Goal: Task Accomplishment & Management: Manage account settings

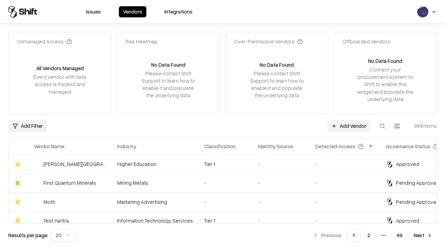
click at [349, 126] on link "Add Vendor" at bounding box center [348, 126] width 43 height 13
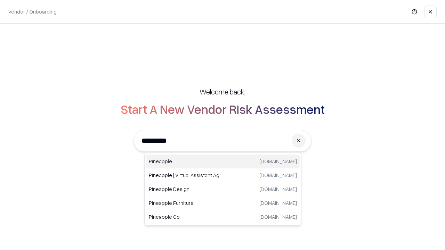
click at [223, 162] on div "Pineapple pineappleenergy.com" at bounding box center [223, 162] width 154 height 14
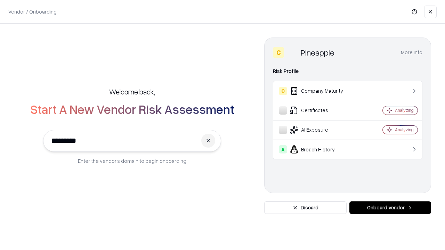
type input "*********"
click at [390, 208] on button "Onboard Vendor" at bounding box center [390, 208] width 82 height 13
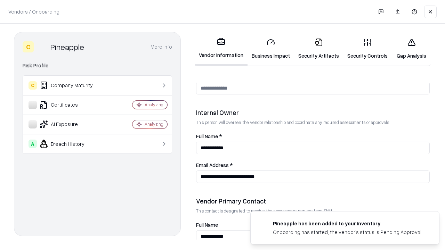
scroll to position [360, 0]
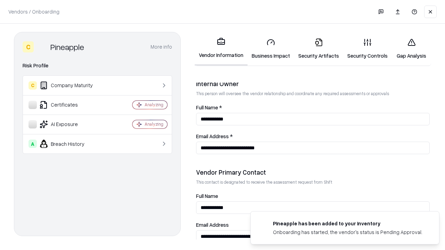
click at [271, 49] on link "Business Impact" at bounding box center [270, 49] width 47 height 32
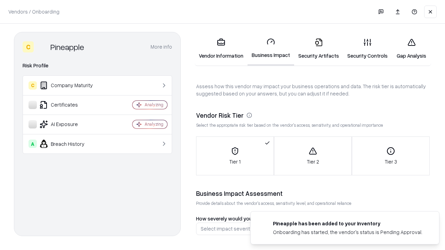
click at [318, 49] on link "Security Artifacts" at bounding box center [318, 49] width 49 height 32
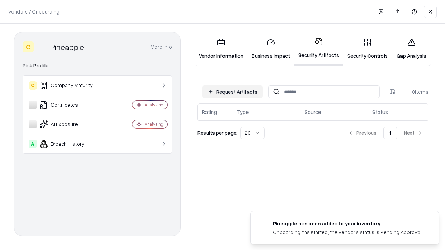
click at [232, 92] on button "Request Artifacts" at bounding box center [232, 91] width 60 height 13
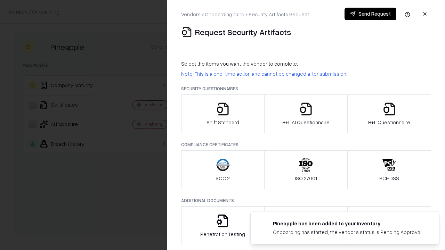
click at [222, 114] on icon "button" at bounding box center [223, 109] width 14 height 14
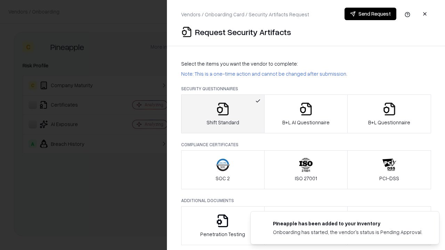
click at [370, 14] on button "Send Request" at bounding box center [370, 14] width 52 height 13
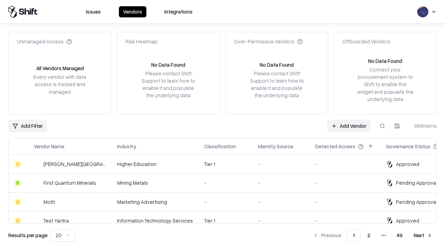
click at [382, 126] on button at bounding box center [382, 126] width 13 height 13
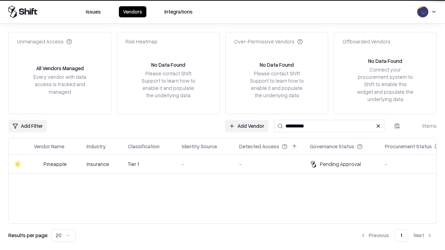
type input "*********"
click at [227, 164] on div "-" at bounding box center [205, 164] width 46 height 7
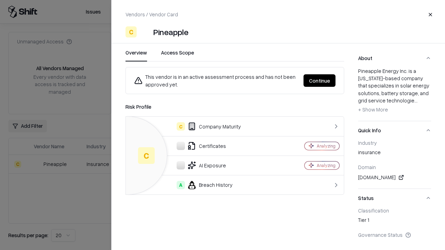
click at [319, 81] on button "Continue" at bounding box center [319, 80] width 32 height 13
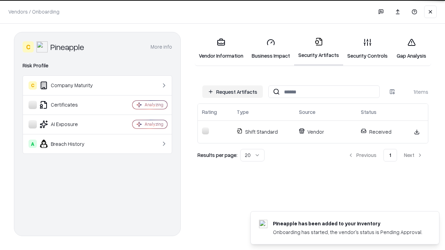
click at [367, 49] on link "Security Controls" at bounding box center [367, 49] width 49 height 32
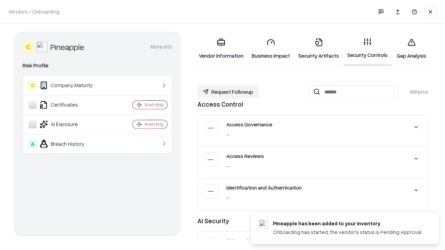
click at [228, 92] on button "Request Followup" at bounding box center [227, 91] width 61 height 13
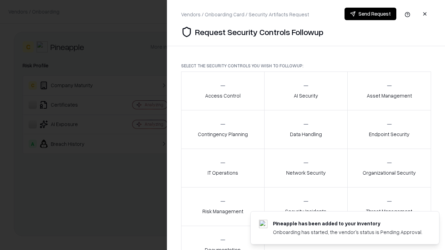
click at [222, 91] on div "Access Control" at bounding box center [222, 90] width 35 height 17
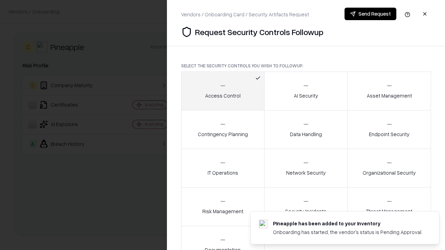
click at [370, 14] on button "Send Request" at bounding box center [370, 14] width 52 height 13
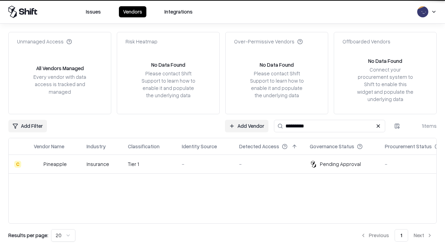
type input "*********"
click at [227, 164] on div "-" at bounding box center [205, 164] width 46 height 7
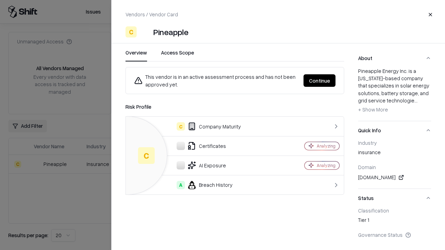
click at [319, 81] on button "Continue" at bounding box center [319, 80] width 32 height 13
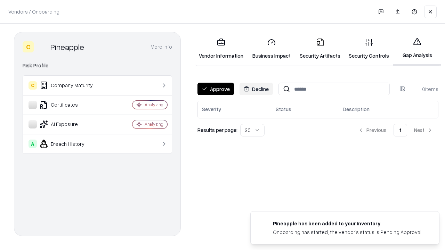
click at [215, 89] on button "Approve" at bounding box center [215, 89] width 36 height 13
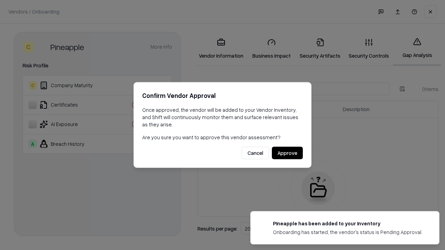
click at [287, 153] on button "Approve" at bounding box center [287, 153] width 31 height 13
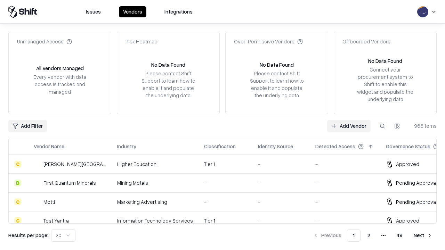
type input "*********"
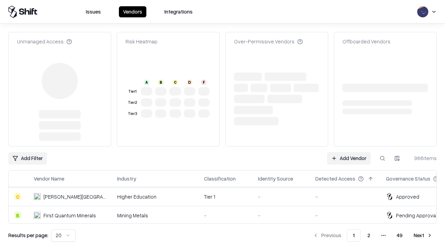
click at [349, 152] on link "Add Vendor" at bounding box center [348, 158] width 43 height 13
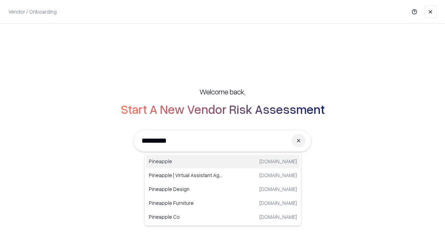
click at [223, 162] on div "Pineapple pineappleenergy.com" at bounding box center [223, 162] width 154 height 14
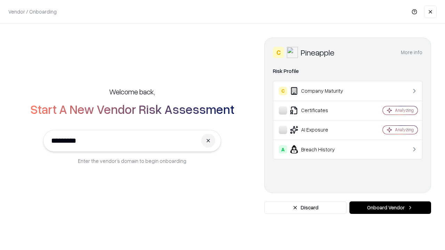
type input "*********"
click at [390, 208] on button "Onboard Vendor" at bounding box center [390, 208] width 82 height 13
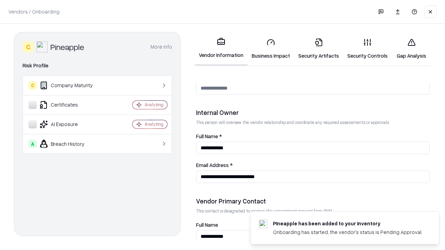
scroll to position [360, 0]
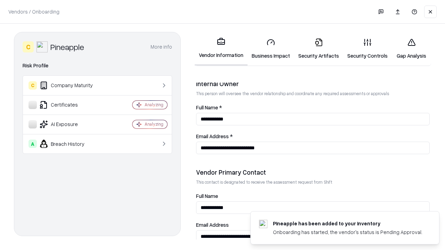
click at [411, 49] on link "Gap Analysis" at bounding box center [411, 49] width 39 height 32
